Goal: Use online tool/utility

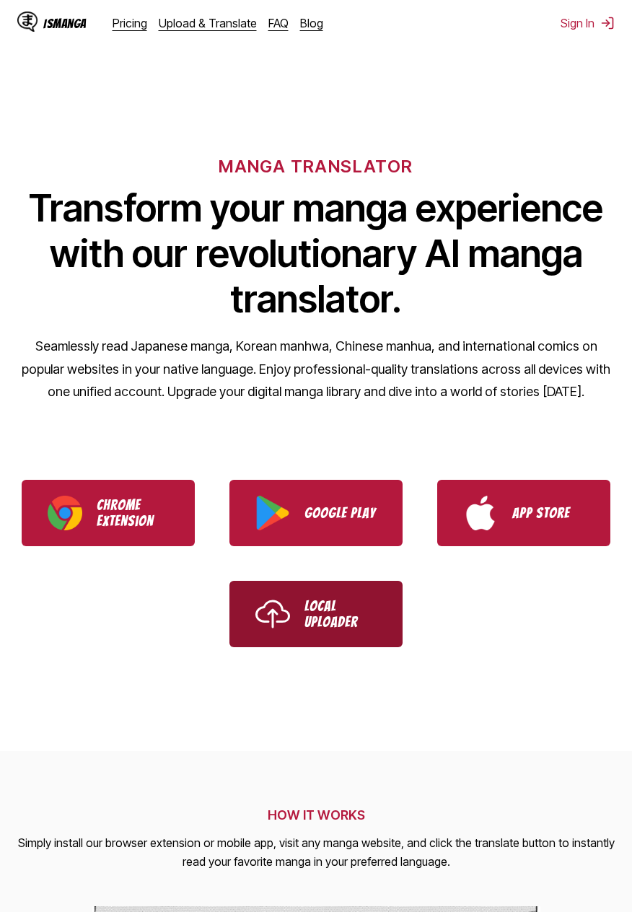
click at [368, 619] on p "Local Uploader" at bounding box center [340, 614] width 72 height 32
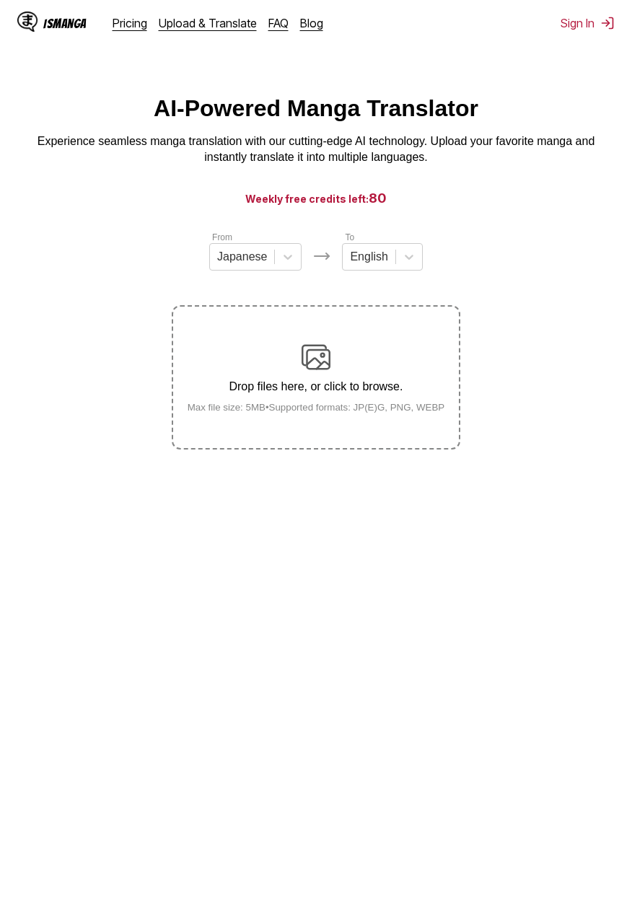
click at [441, 406] on small "Max file size: 5MB • Supported formats: JP(E)G, PNG, WEBP" at bounding box center [316, 407] width 281 height 11
click at [0, 0] on input "Drop files here, or click to browse. Max file size: 5MB • Supported formats: JP…" at bounding box center [0, 0] width 0 height 0
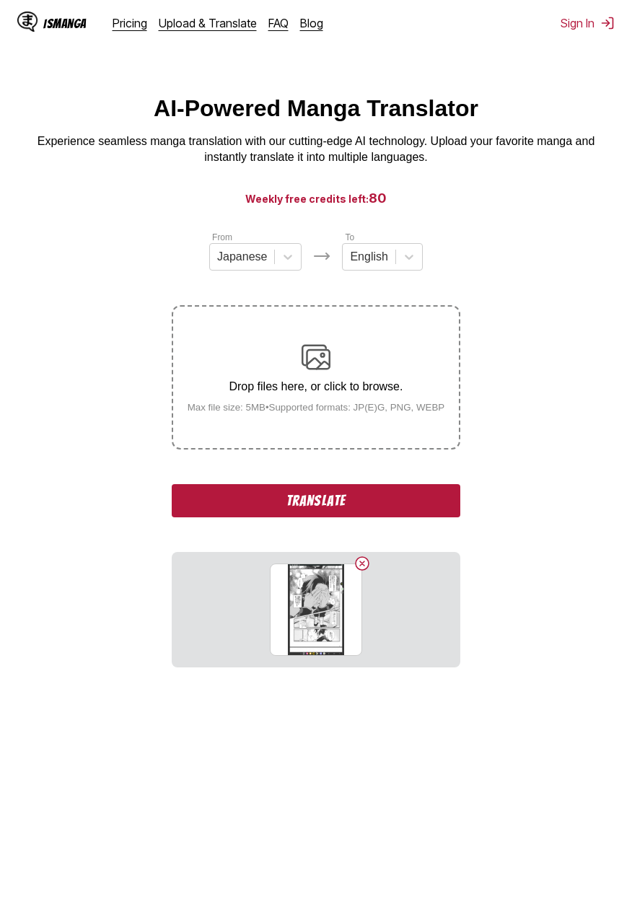
click at [402, 503] on button "Translate" at bounding box center [316, 500] width 288 height 33
